Goal: Task Accomplishment & Management: Manage account settings

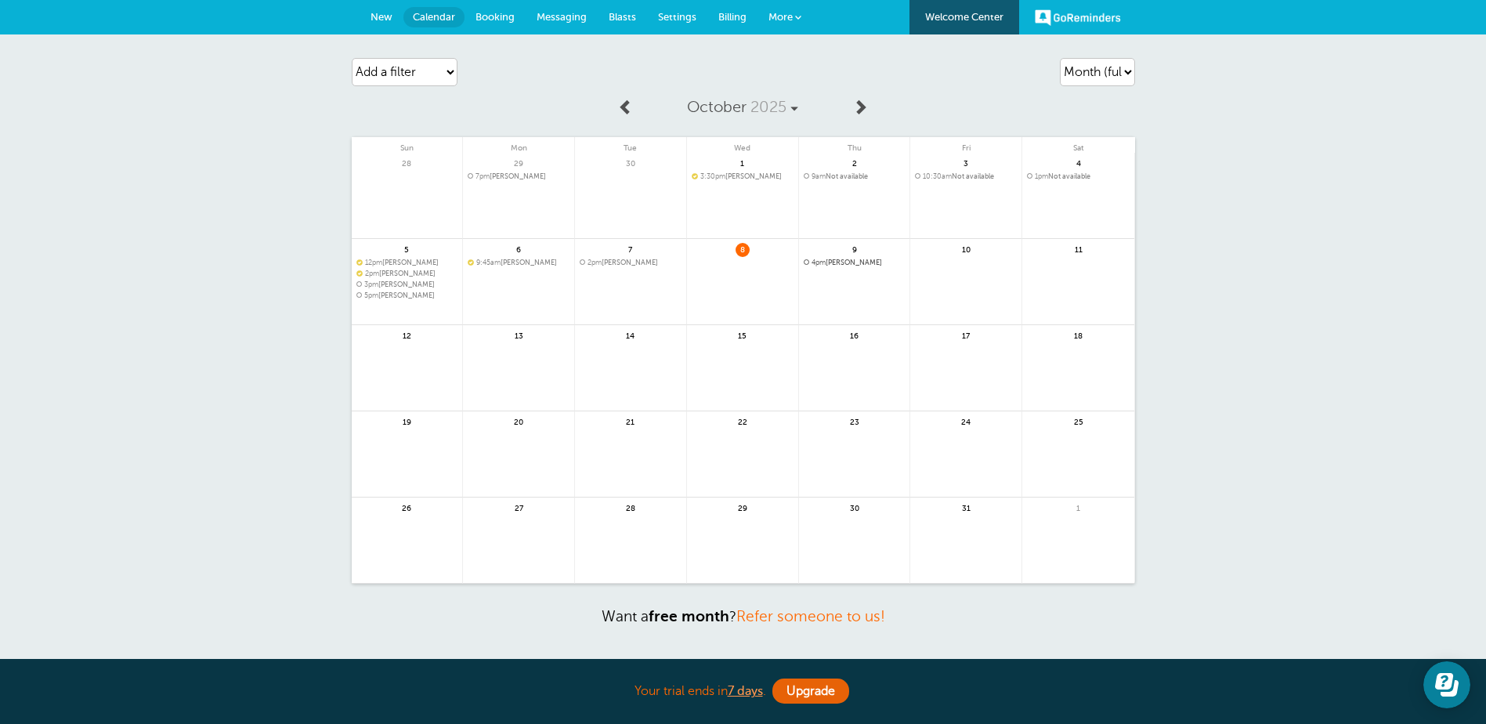
click at [498, 9] on link "Booking" at bounding box center [494, 17] width 61 height 34
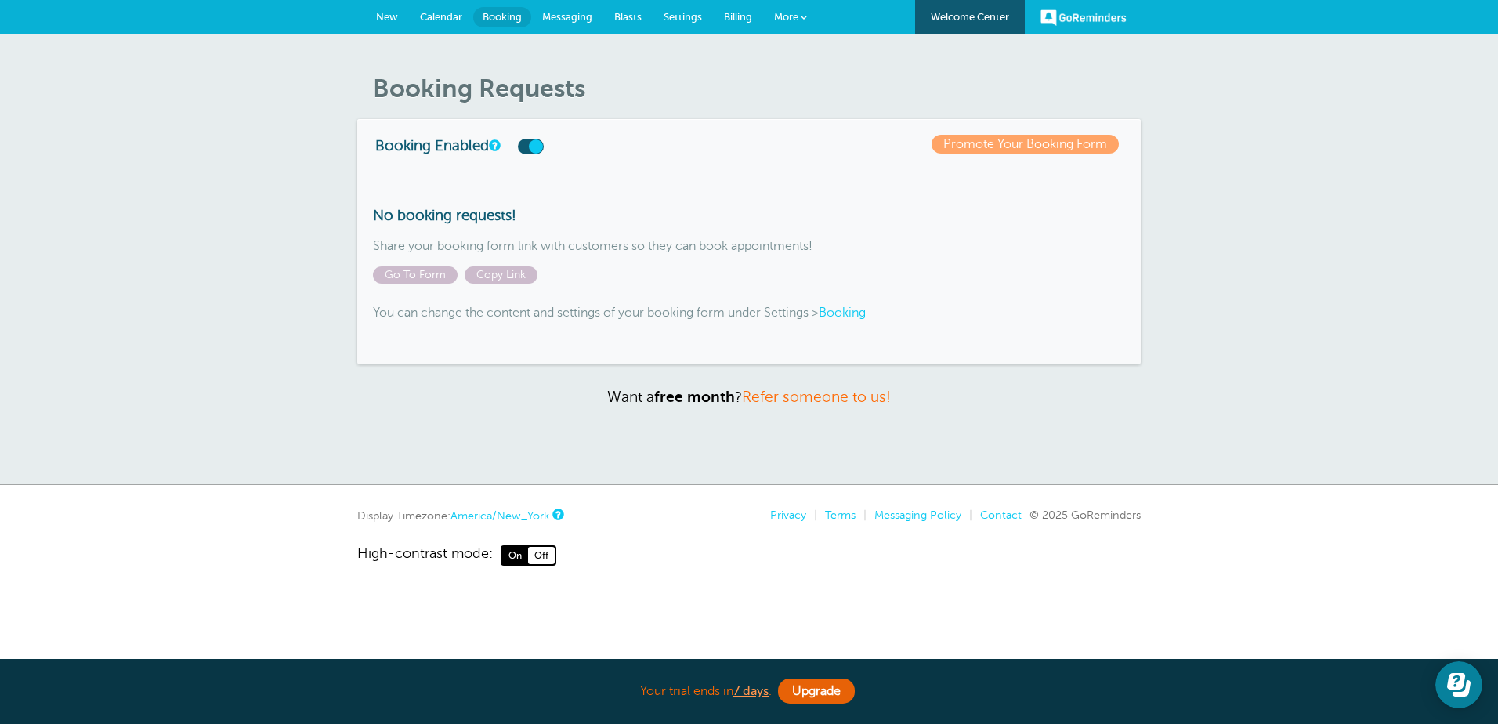
click at [565, 18] on span "Messaging" at bounding box center [567, 17] width 50 height 12
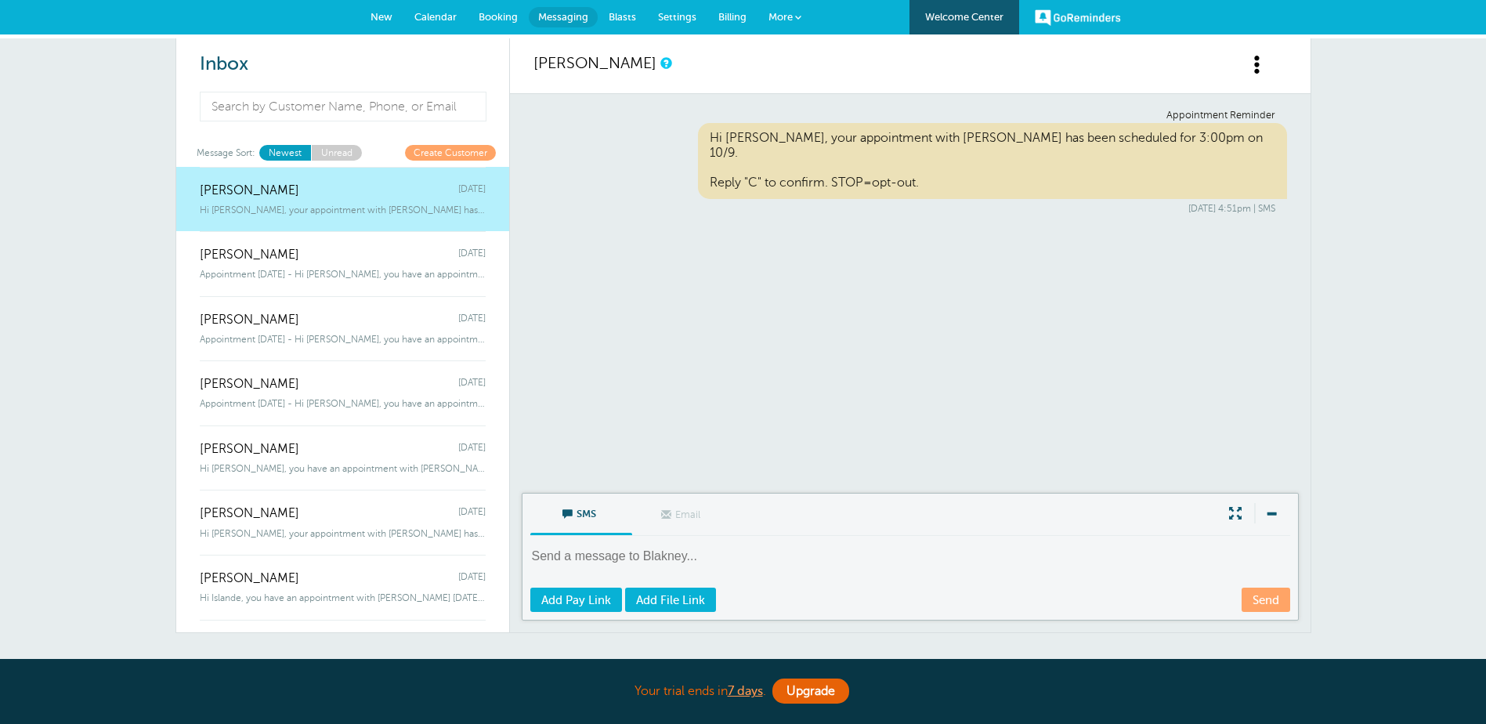
click at [386, 17] on span "New" at bounding box center [381, 17] width 22 height 12
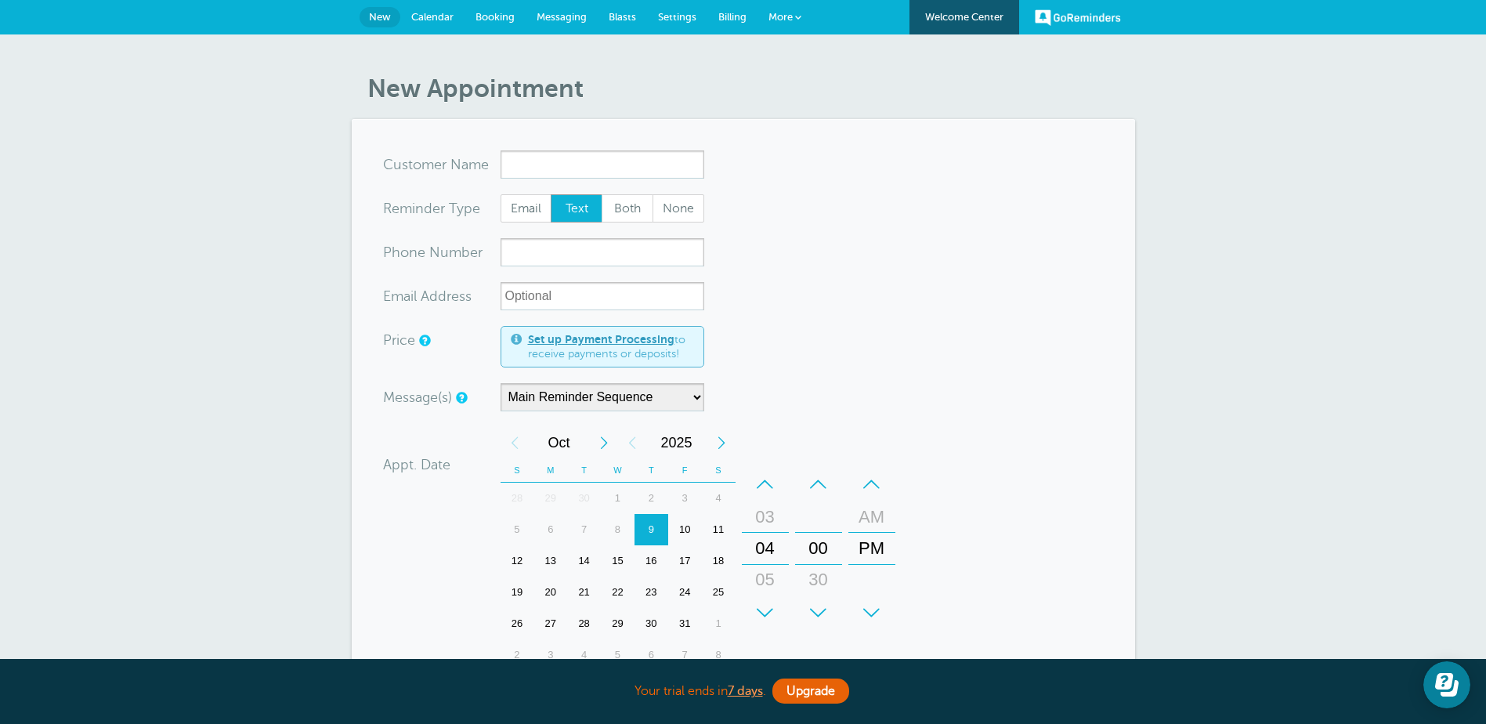
click at [434, 12] on span "Calendar" at bounding box center [432, 17] width 42 height 12
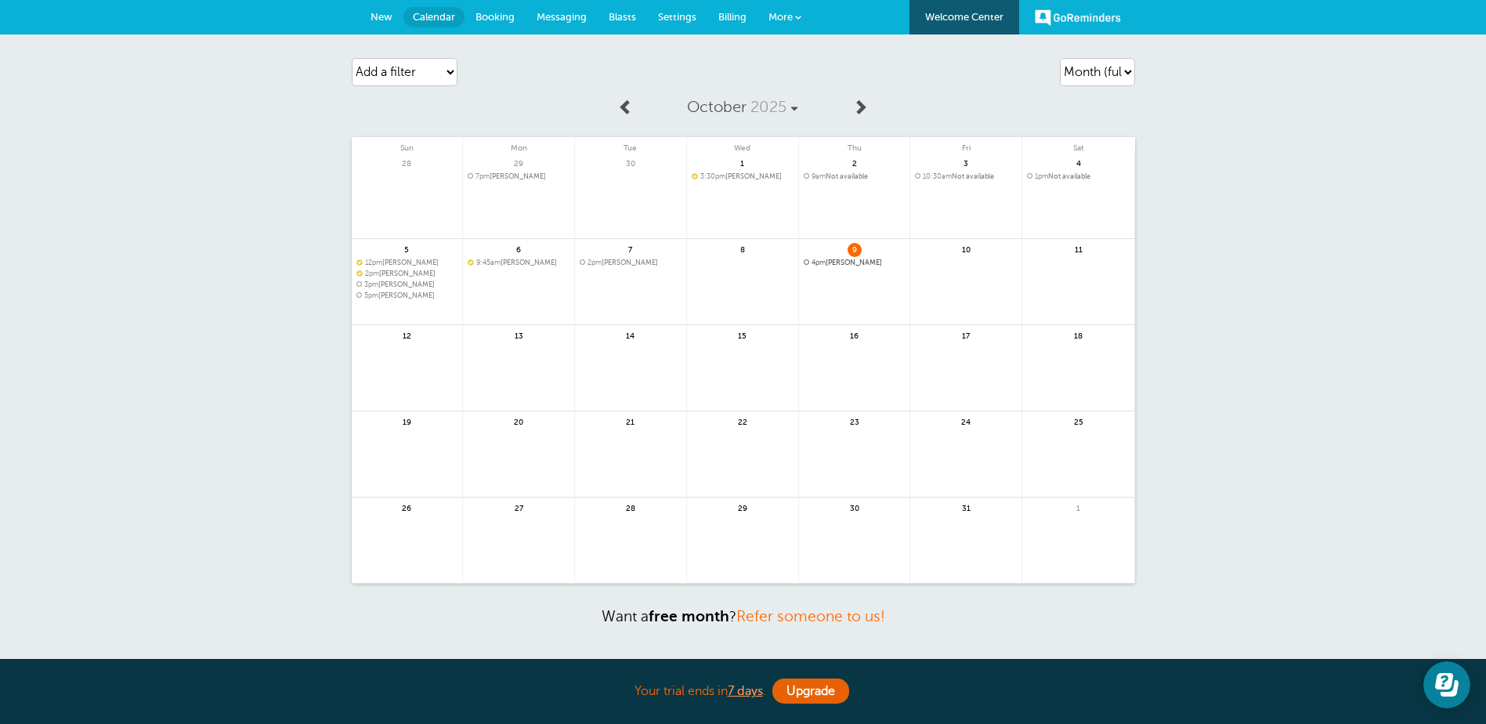
drag, startPoint x: 385, startPoint y: 7, endPoint x: 391, endPoint y: 16, distance: 10.9
click at [385, 9] on link "New" at bounding box center [381, 17] width 44 height 34
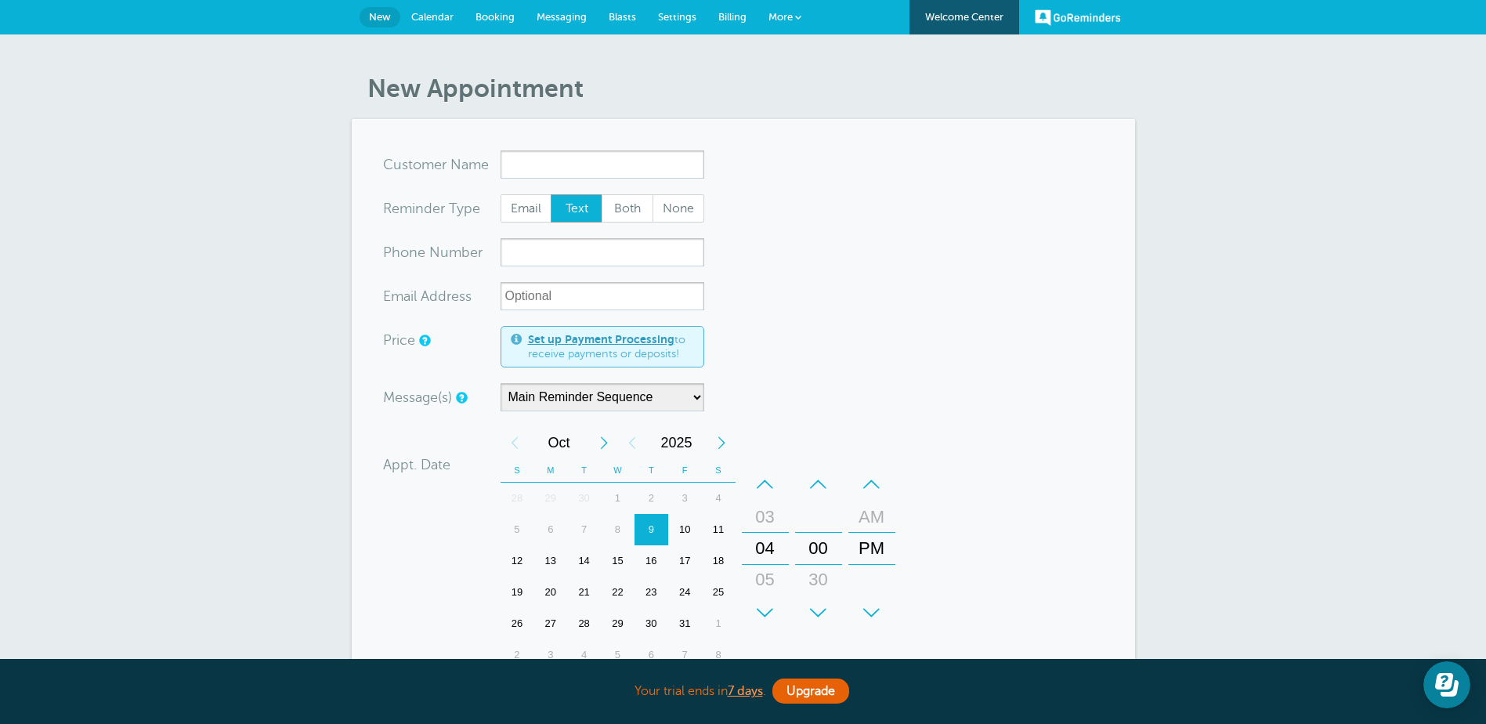
click at [572, 16] on span "Messaging" at bounding box center [562, 17] width 50 height 12
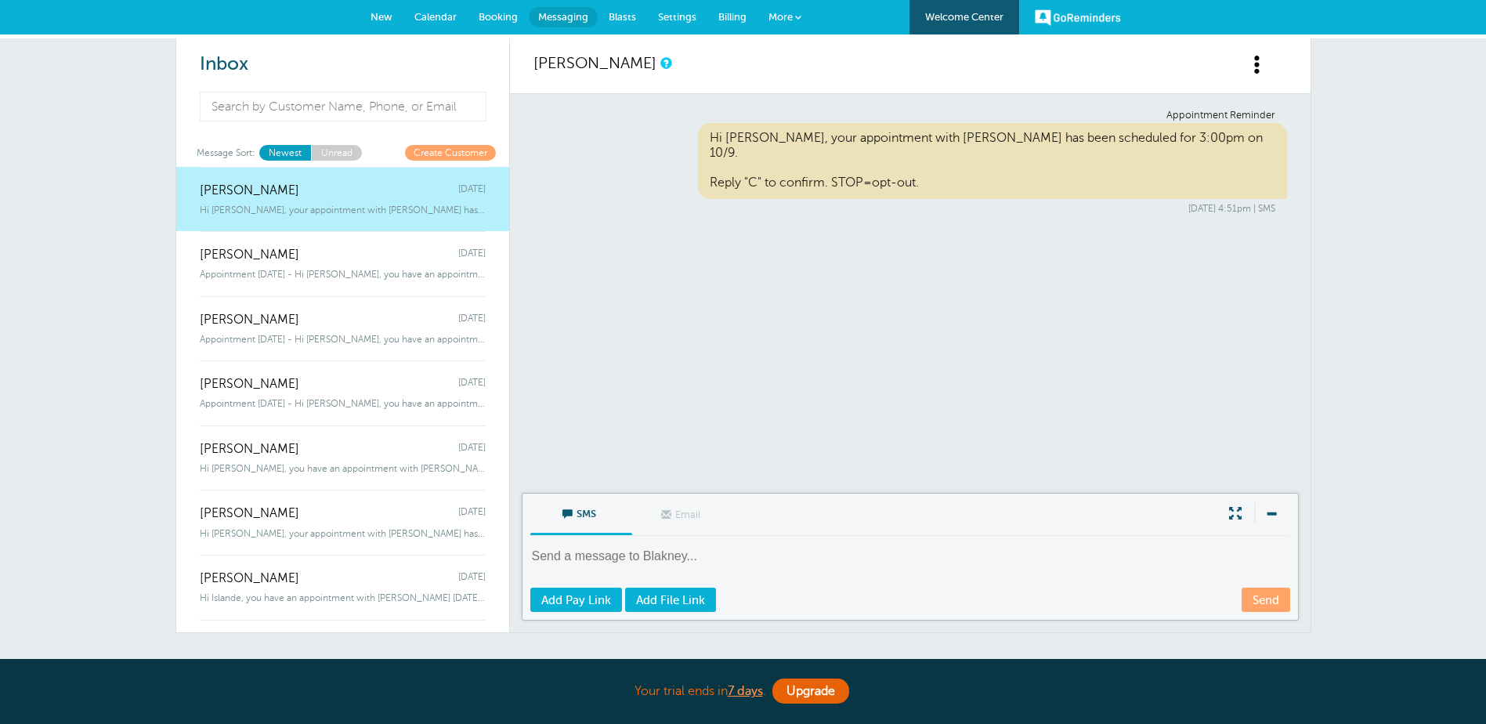
click at [674, 14] on span "Settings" at bounding box center [677, 17] width 38 height 12
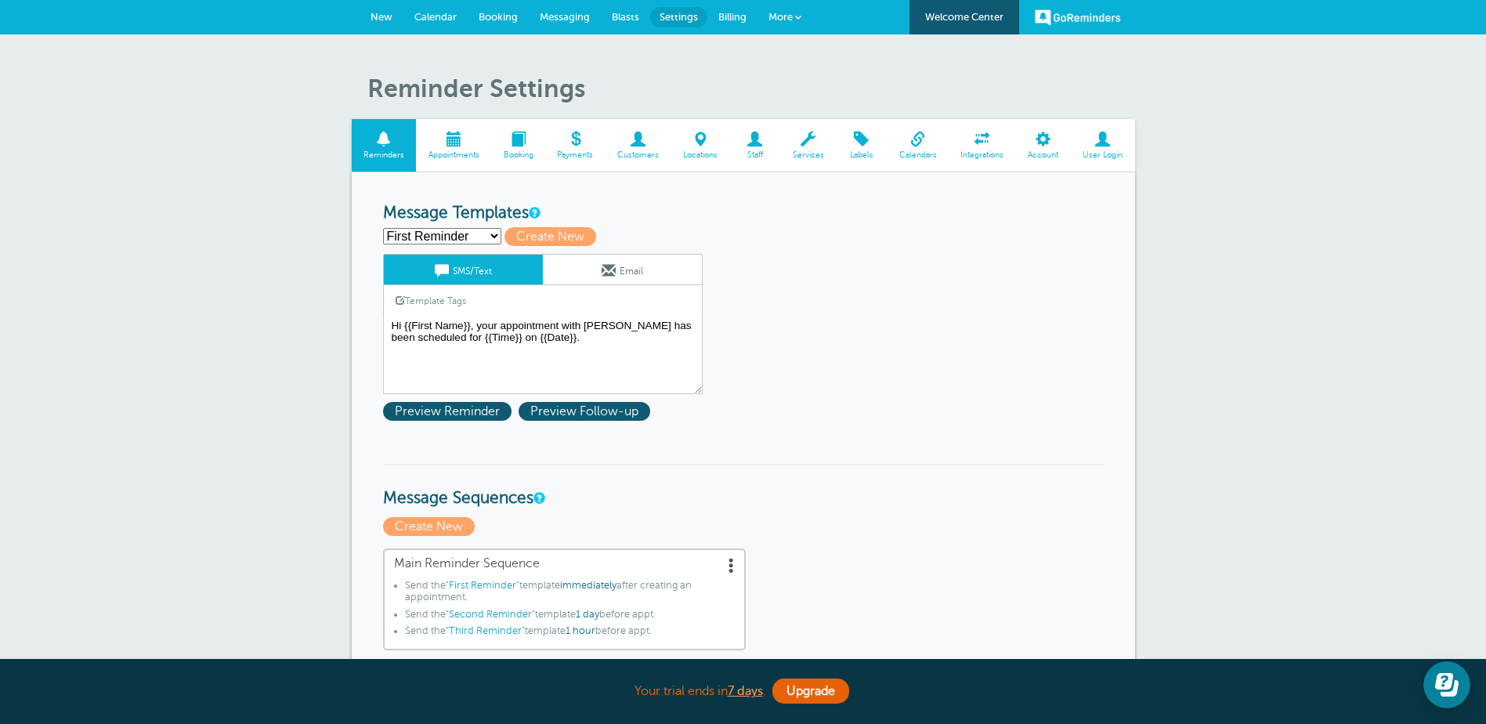
click at [452, 146] on span at bounding box center [453, 139] width 75 height 15
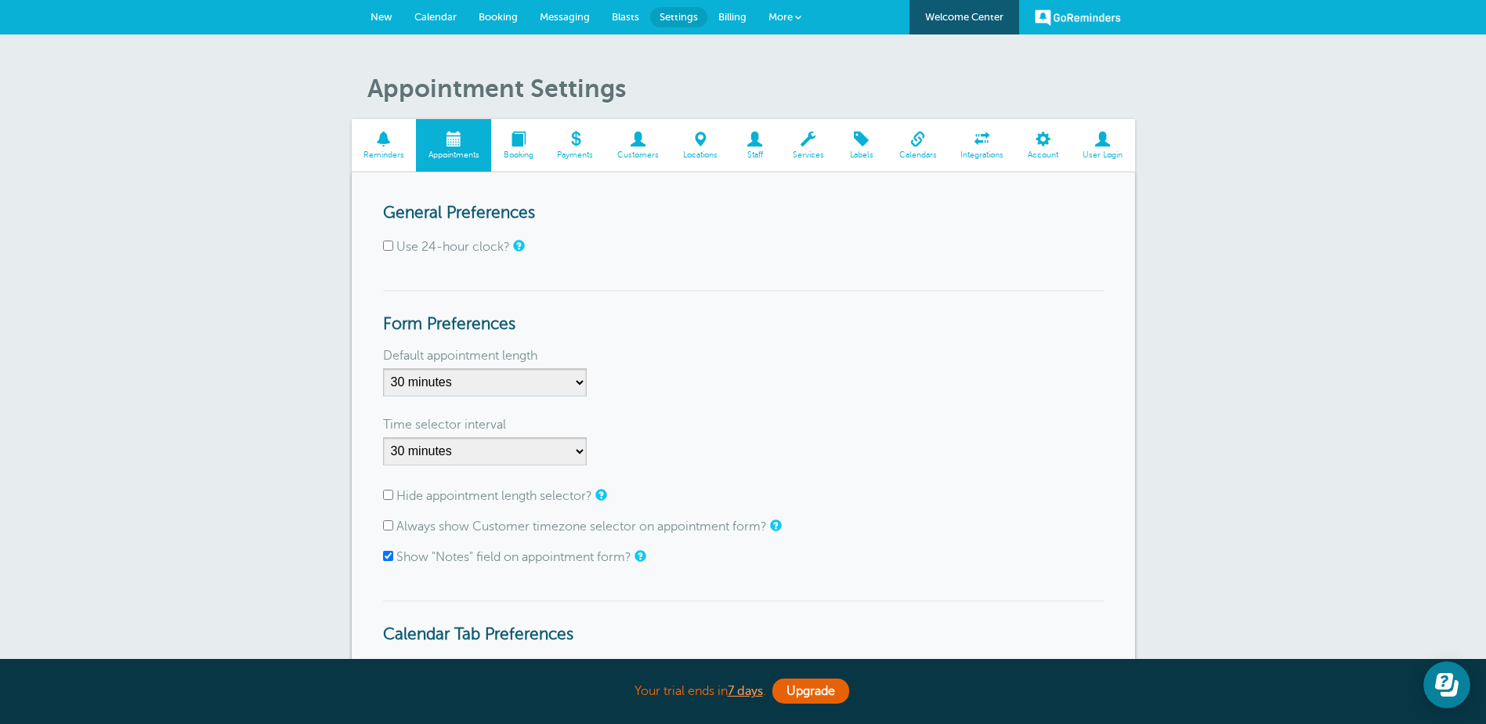
click at [516, 139] on span at bounding box center [518, 139] width 54 height 15
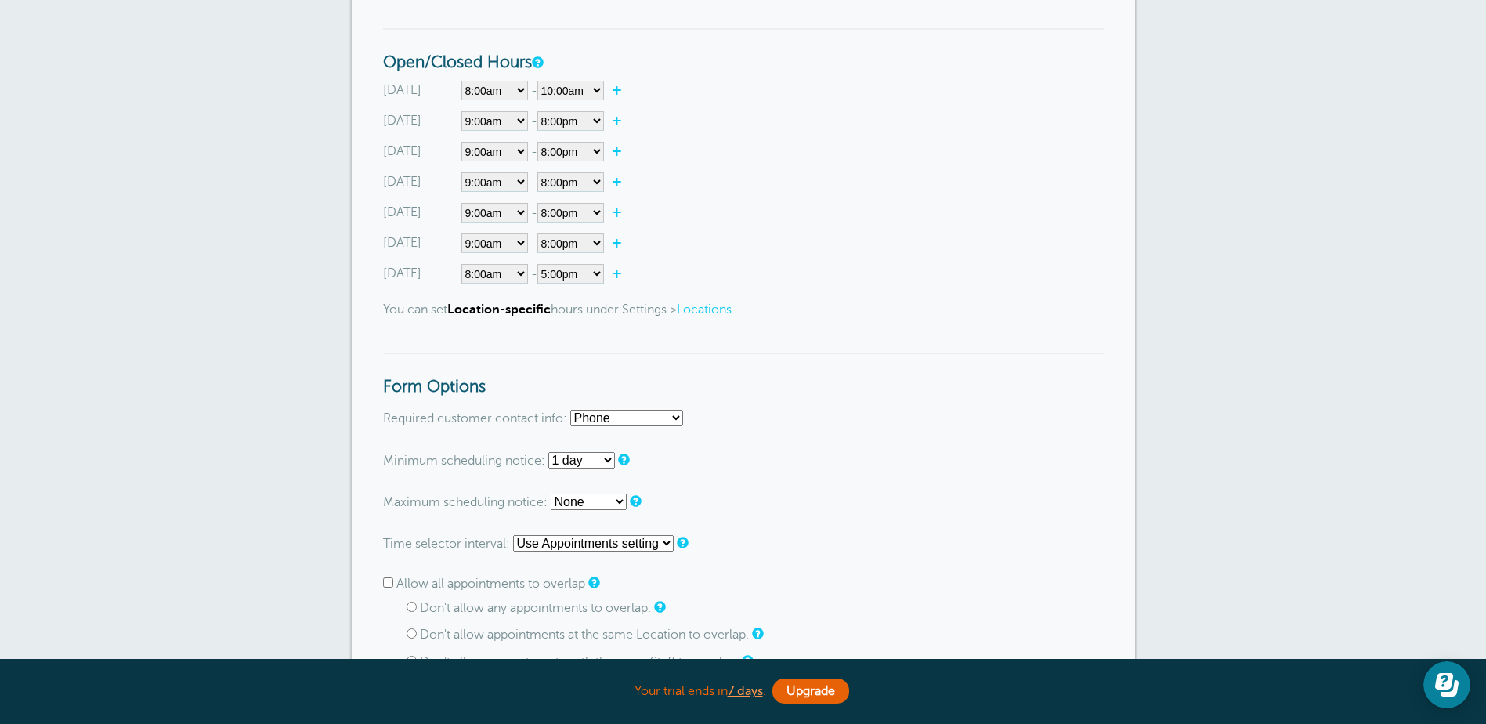
scroll to position [783, 0]
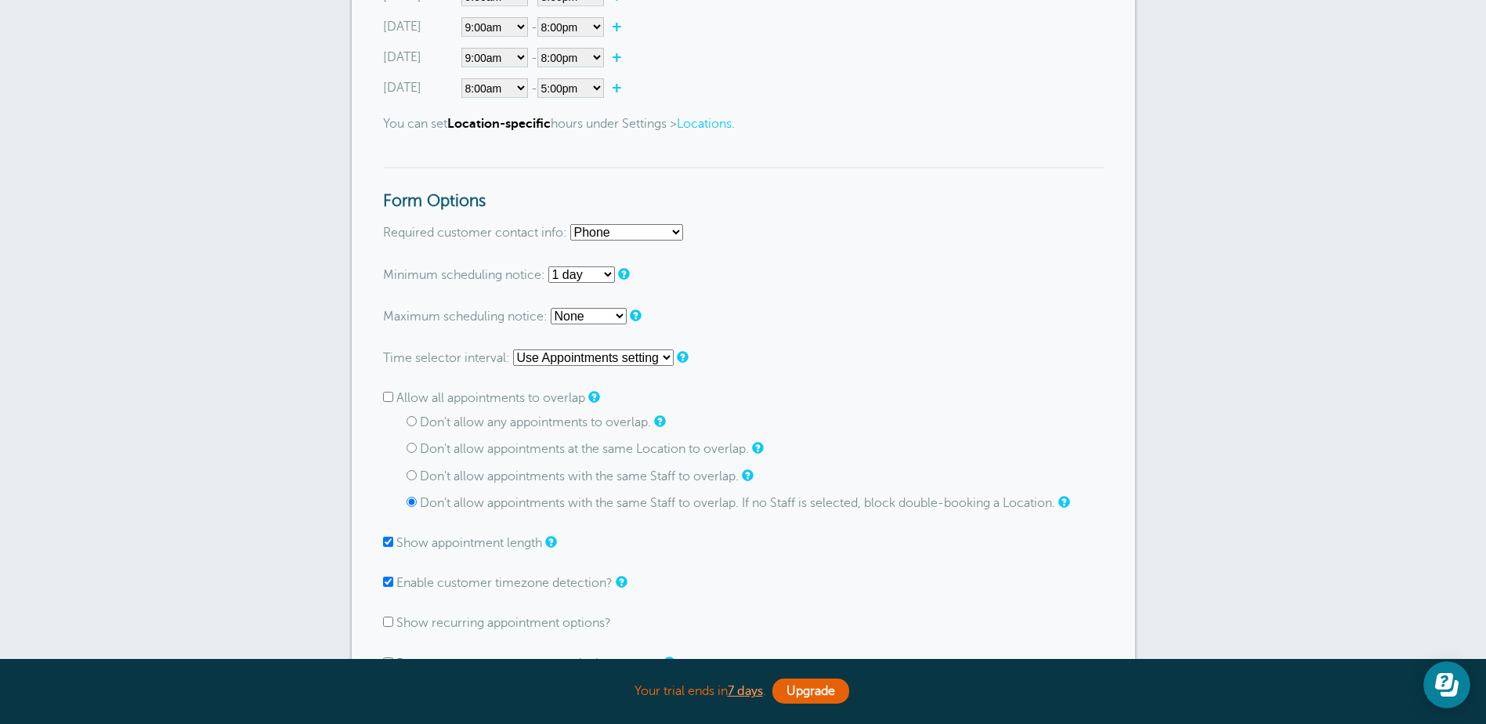
click at [612, 273] on select "None 1 hour 2 hours 3 hours 4 hours 5 hours 6 hours 7 hours 8 hours 9 hours 10 …" at bounding box center [581, 274] width 67 height 16
click at [548, 266] on select "None 1 hour 2 hours 3 hours 4 hours 5 hours 6 hours 7 hours 8 hours 9 hours 10 …" at bounding box center [581, 274] width 67 height 16
click at [601, 272] on select "None 1 hour 2 hours 3 hours 4 hours 5 hours 6 hours 7 hours 8 hours 9 hours 10 …" at bounding box center [581, 274] width 67 height 16
select select "4 hours"
click at [548, 266] on select "None 1 hour 2 hours 3 hours 4 hours 5 hours 6 hours 7 hours 8 hours 9 hours 10 …" at bounding box center [581, 274] width 67 height 16
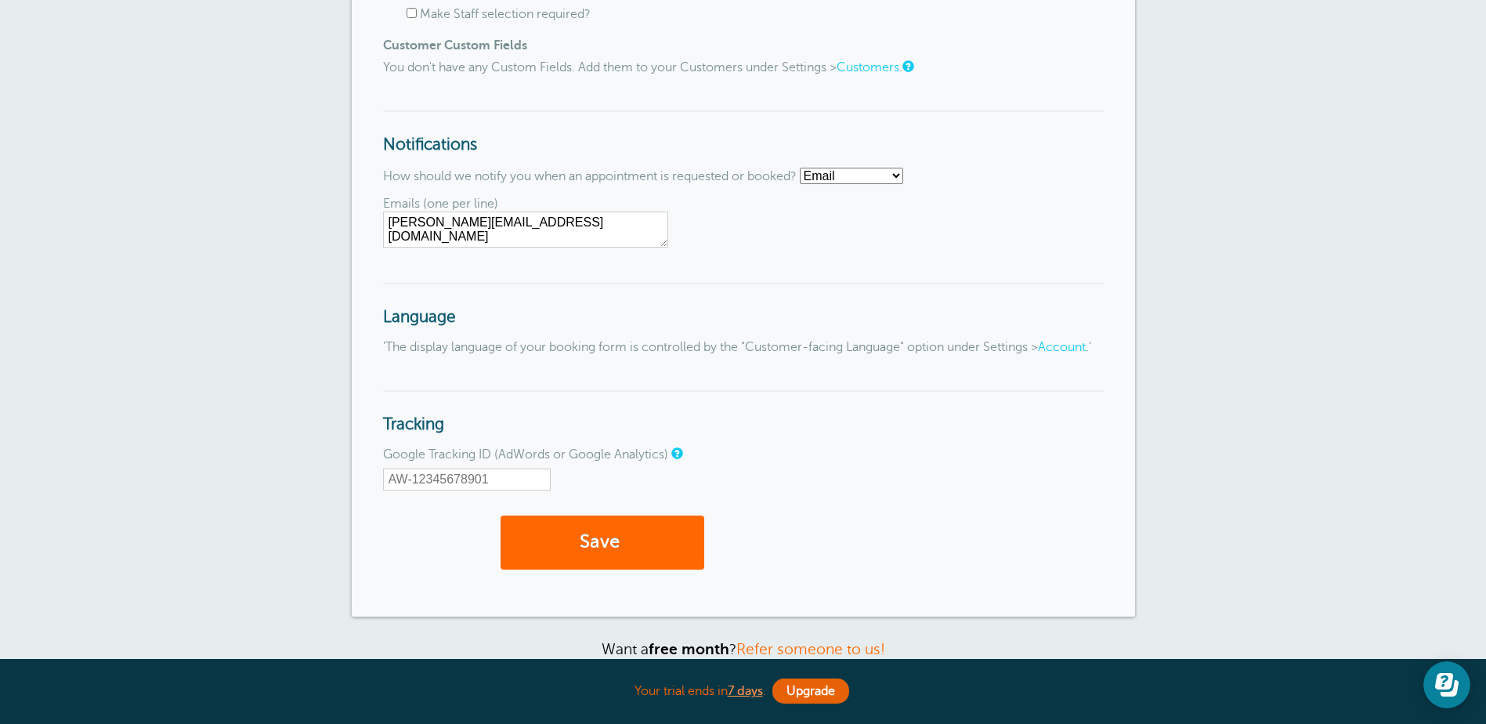
scroll to position [1566, 0]
click at [578, 548] on button "Save" at bounding box center [602, 540] width 204 height 54
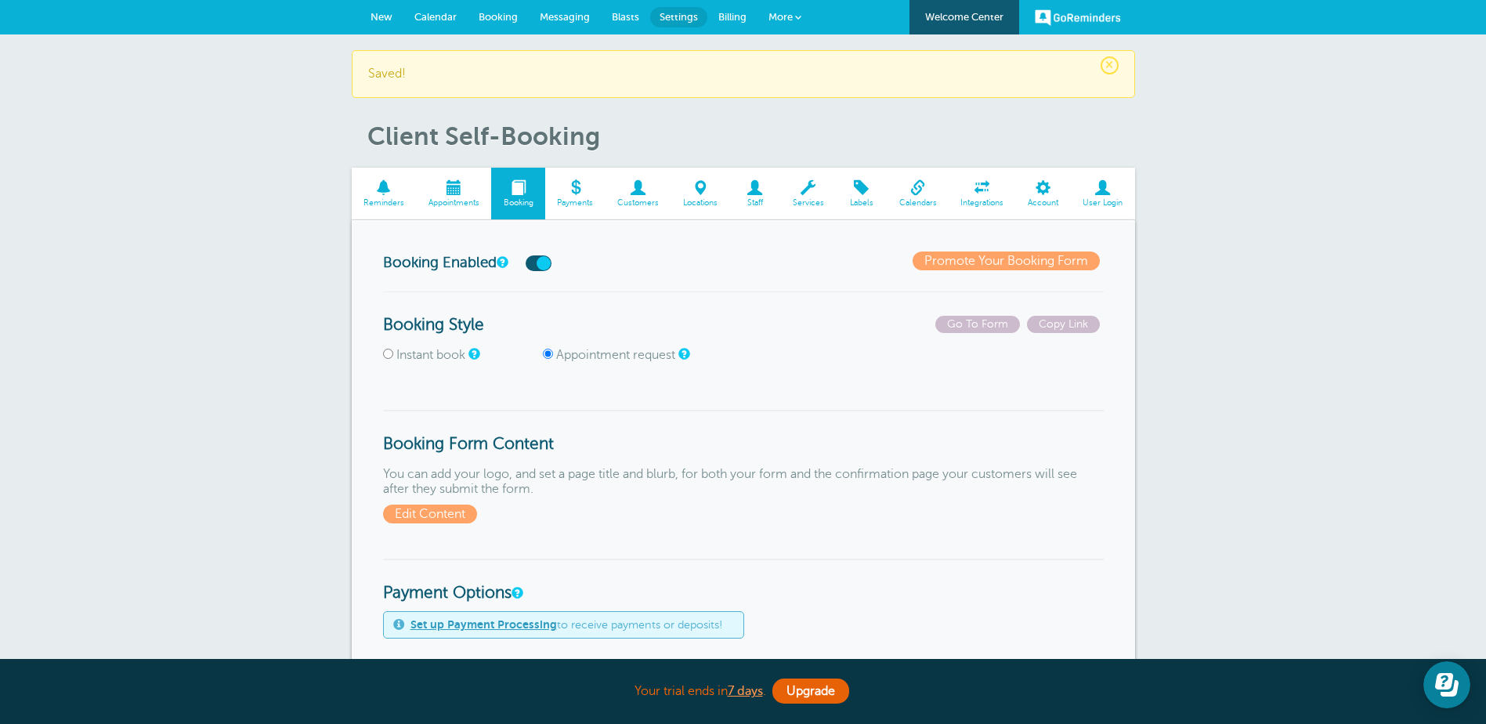
click at [385, 352] on input "Instant book" at bounding box center [388, 354] width 10 height 10
radio input "true"
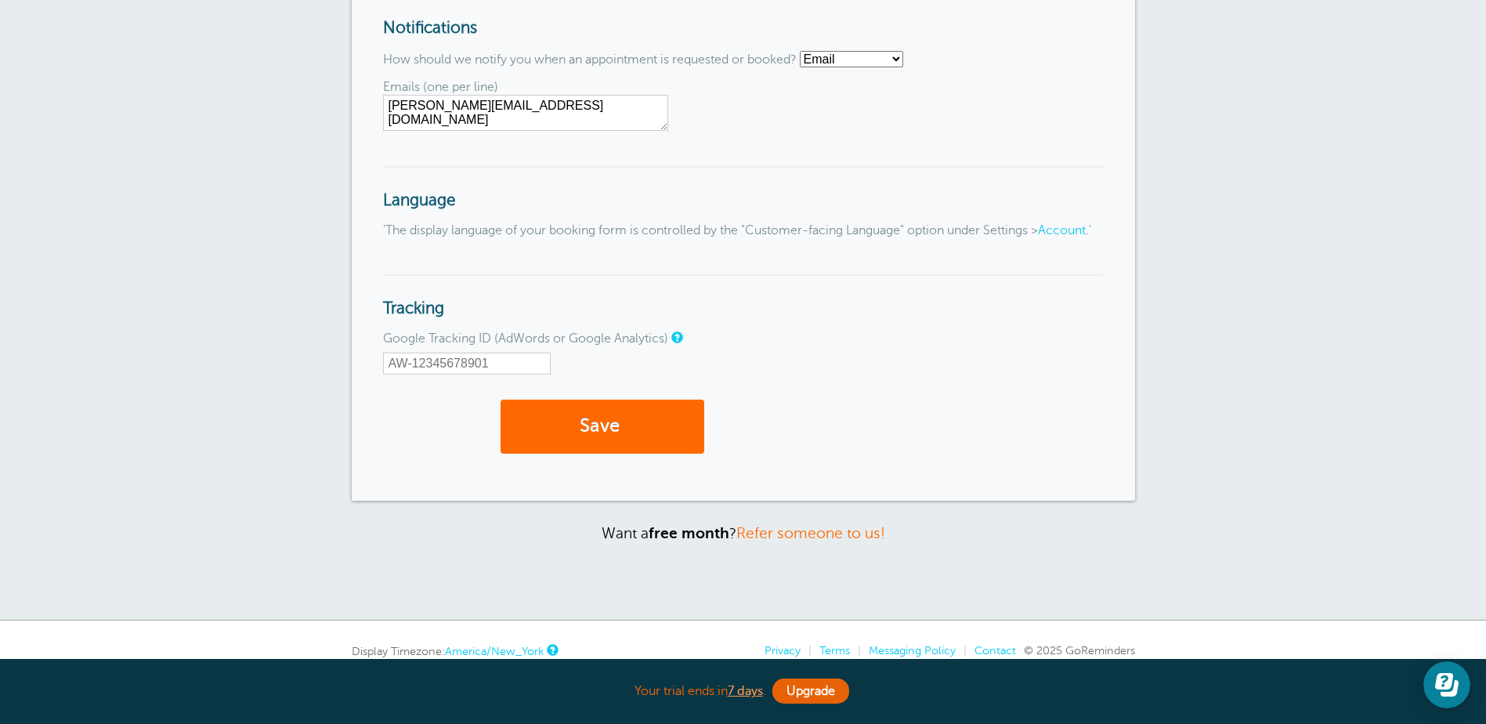
scroll to position [1801, 0]
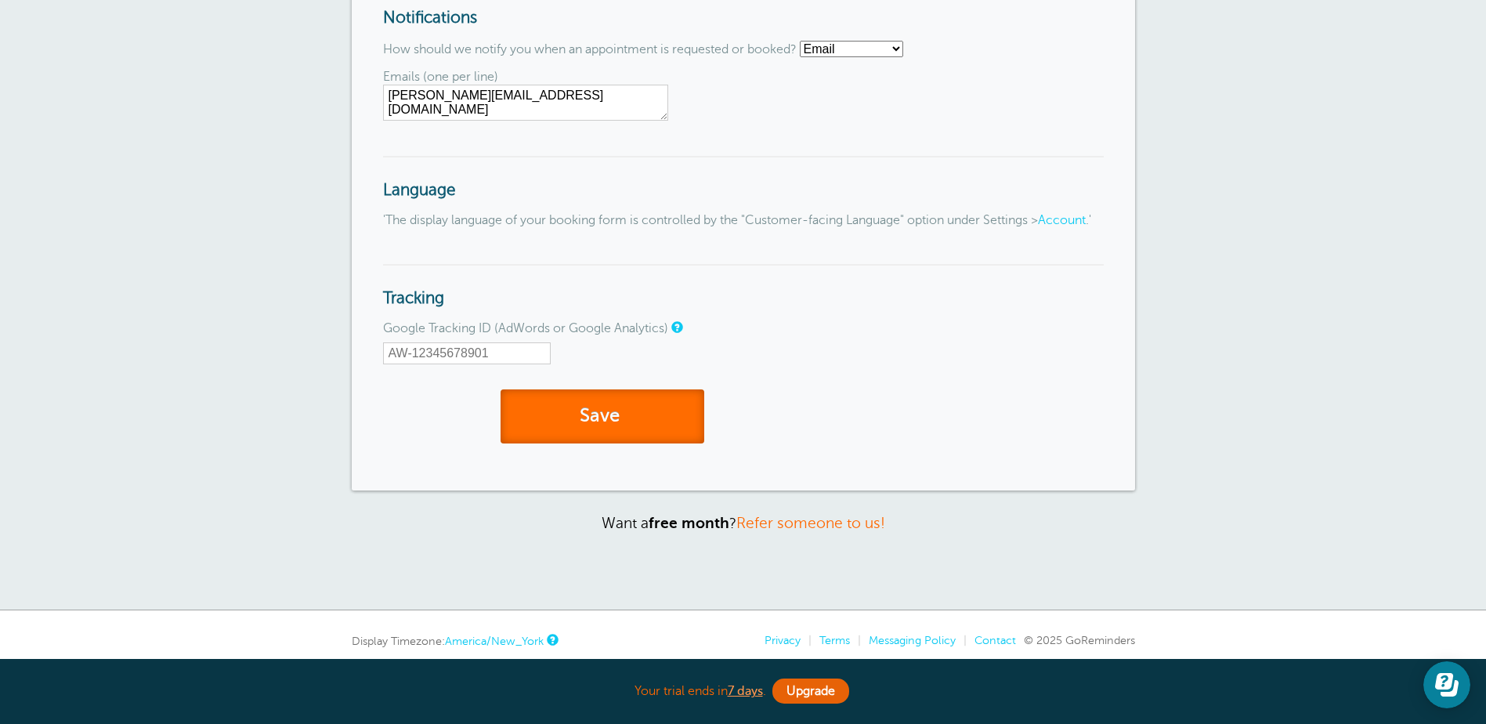
click at [606, 425] on button "Save" at bounding box center [602, 416] width 204 height 54
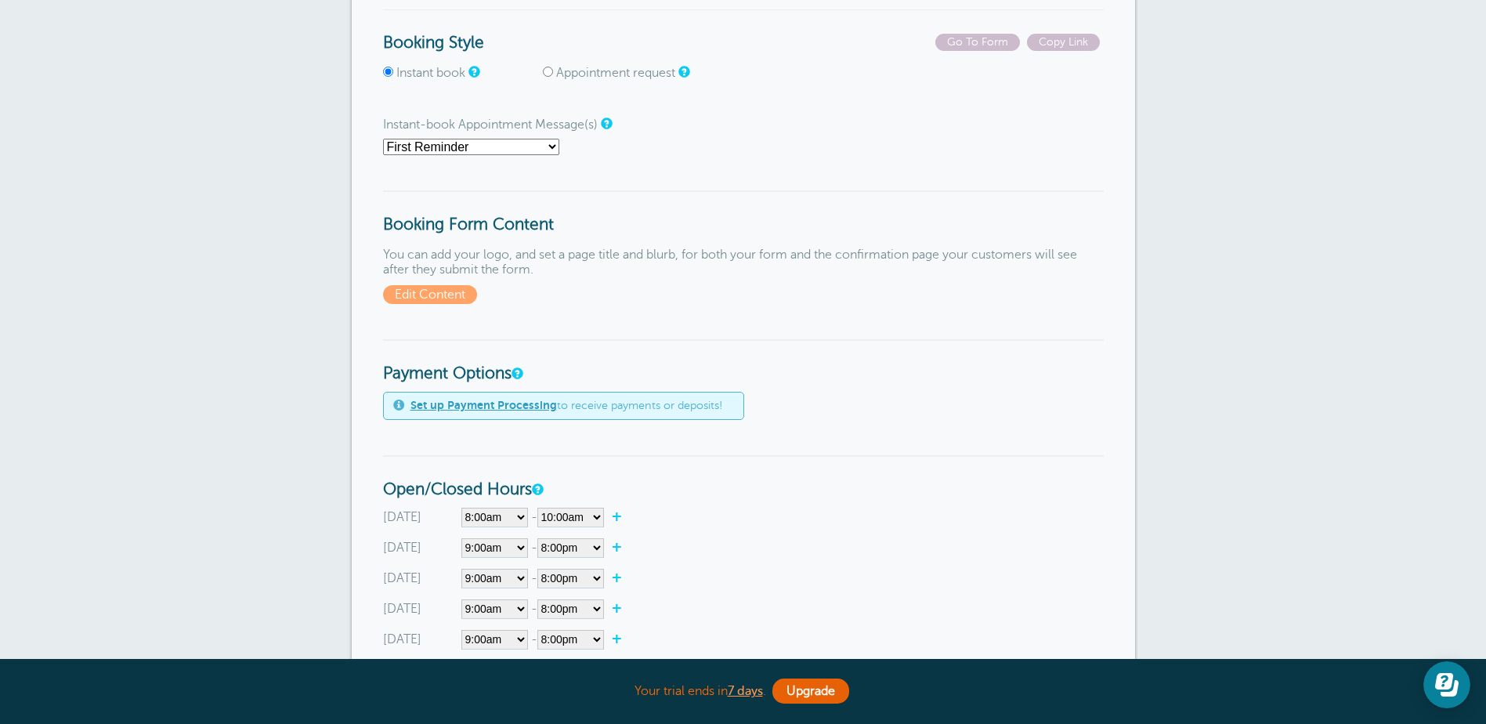
scroll to position [78, 0]
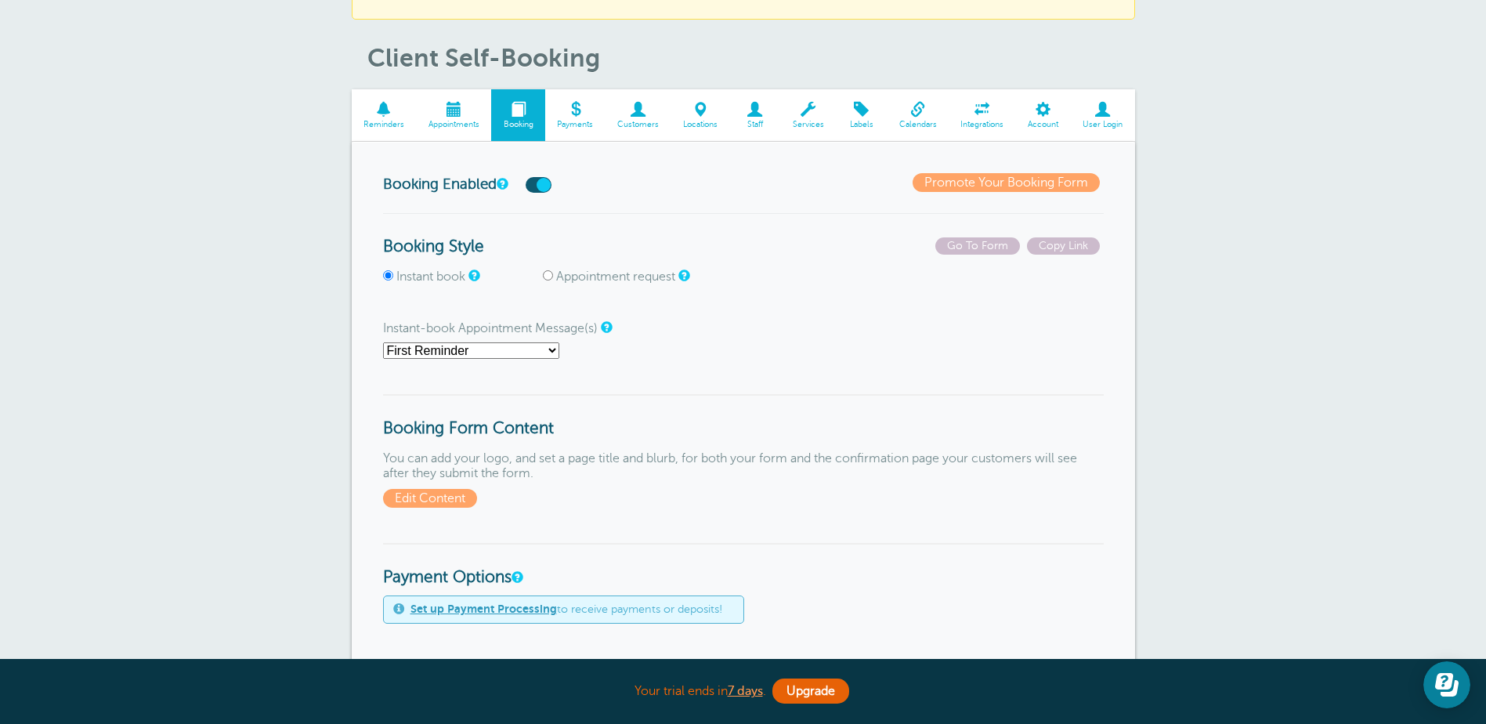
click at [547, 345] on select "First Reminder Second Reminder Third Reminder Main Reminder Sequence" at bounding box center [471, 350] width 176 height 16
